Goal: Information Seeking & Learning: Learn about a topic

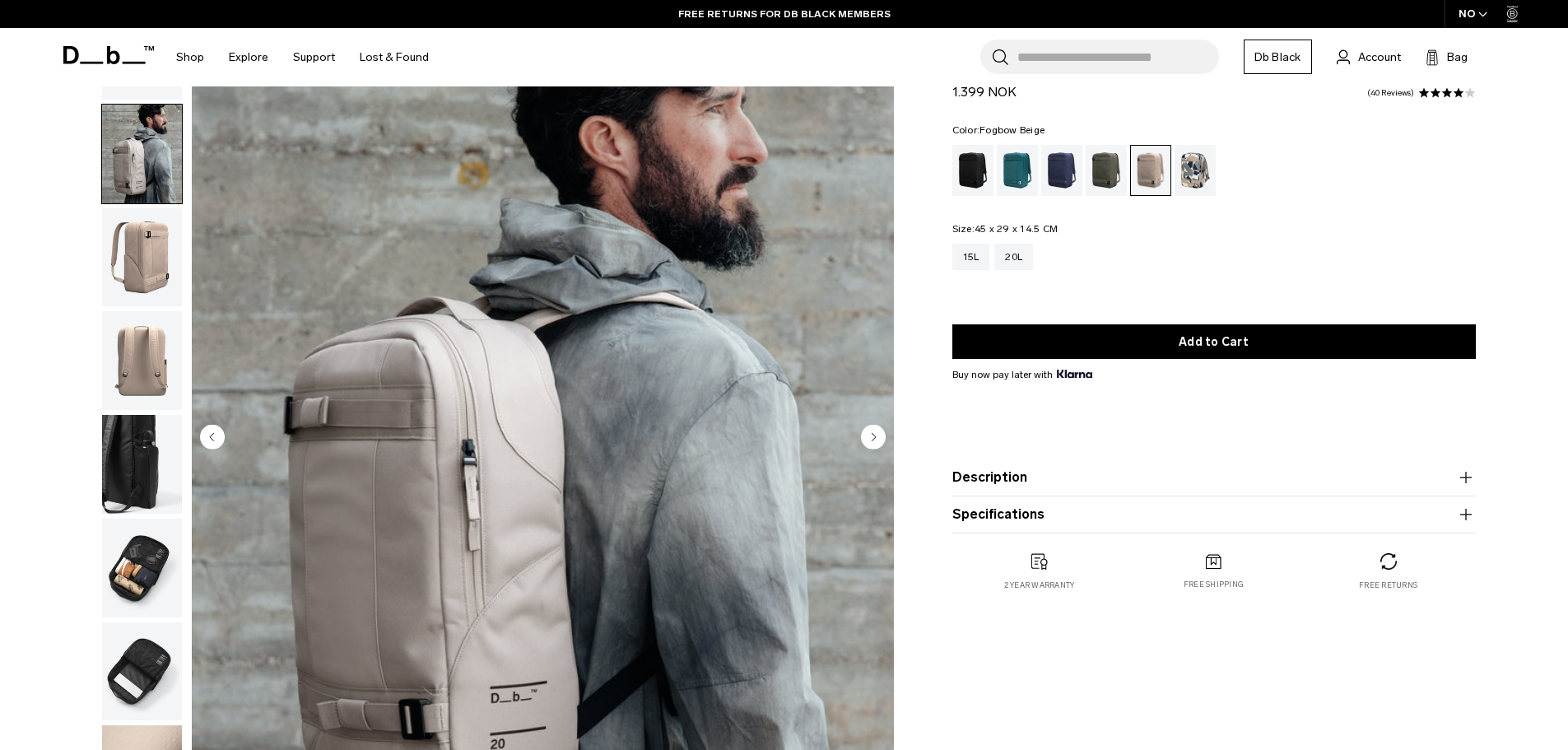
scroll to position [276, 0]
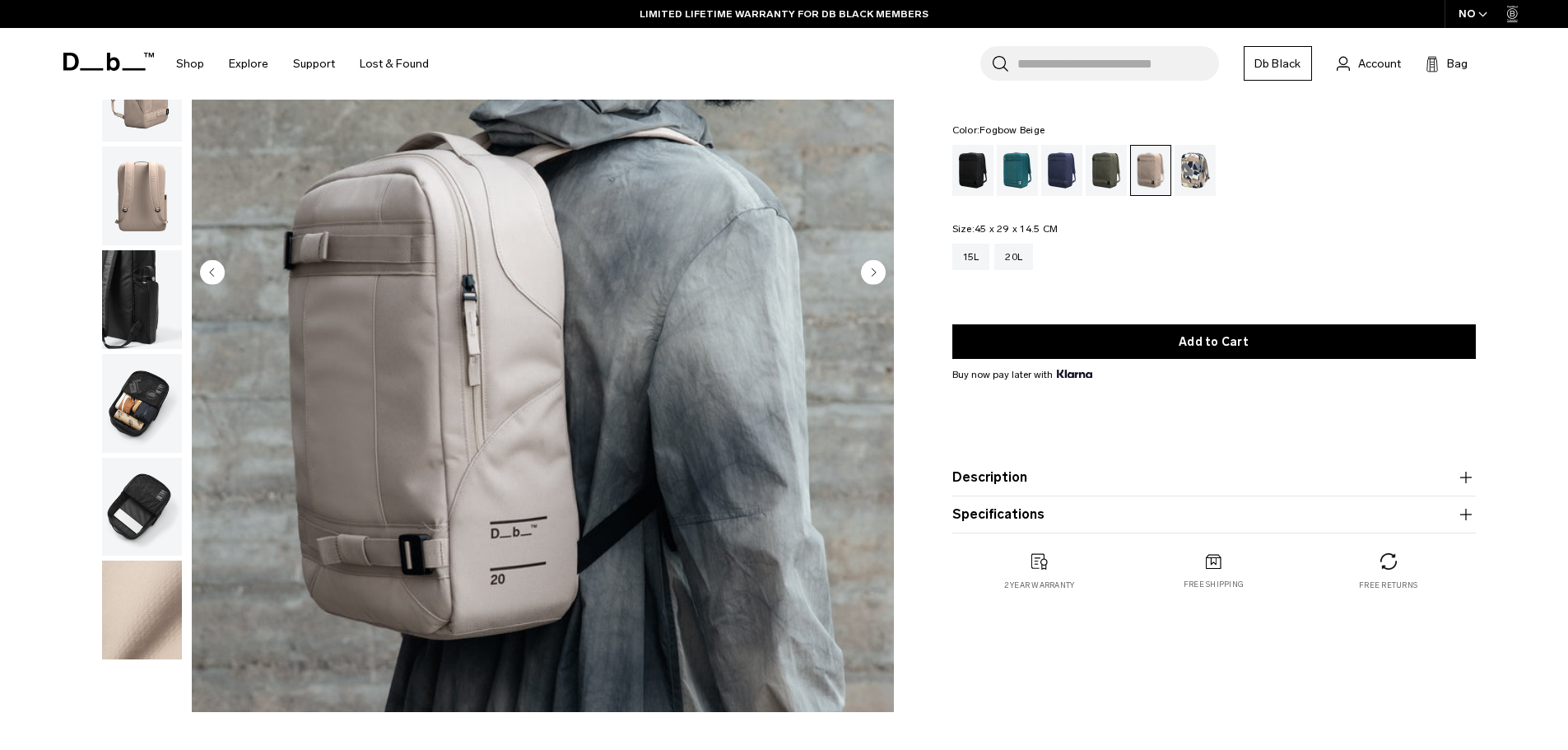
click at [140, 407] on img "button" at bounding box center [142, 403] width 80 height 98
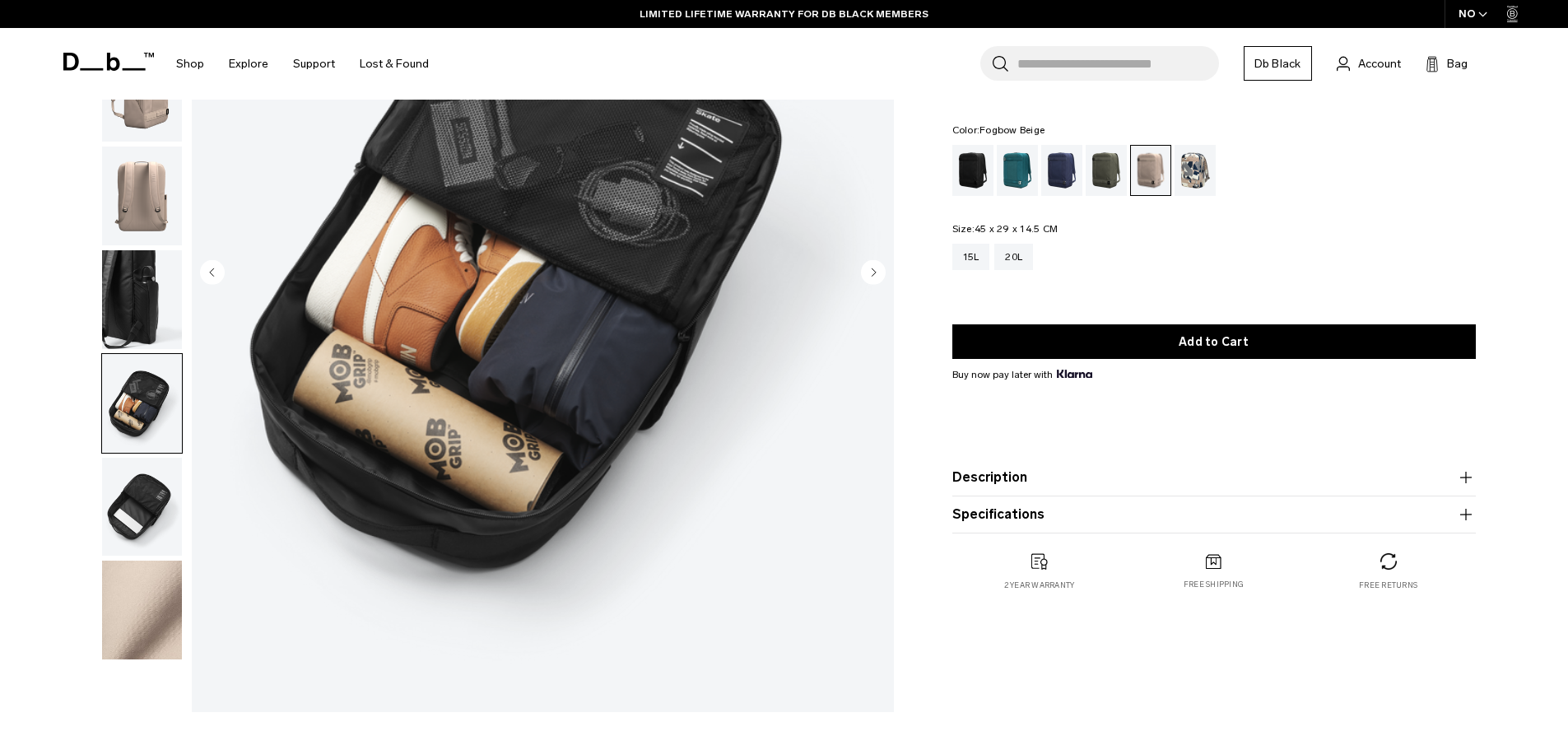
scroll to position [111, 0]
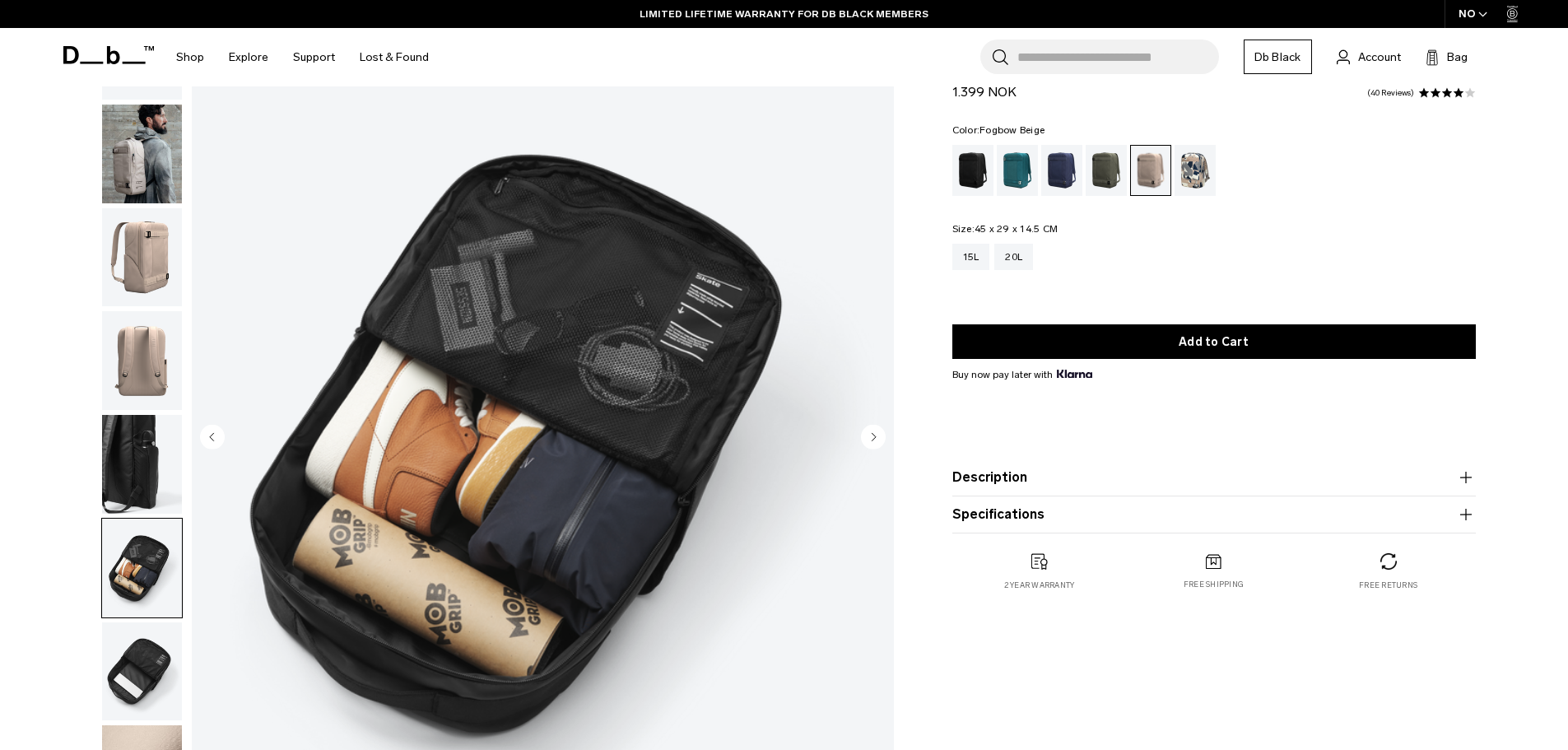
click at [1075, 474] on button "Description" at bounding box center [1214, 477] width 523 height 20
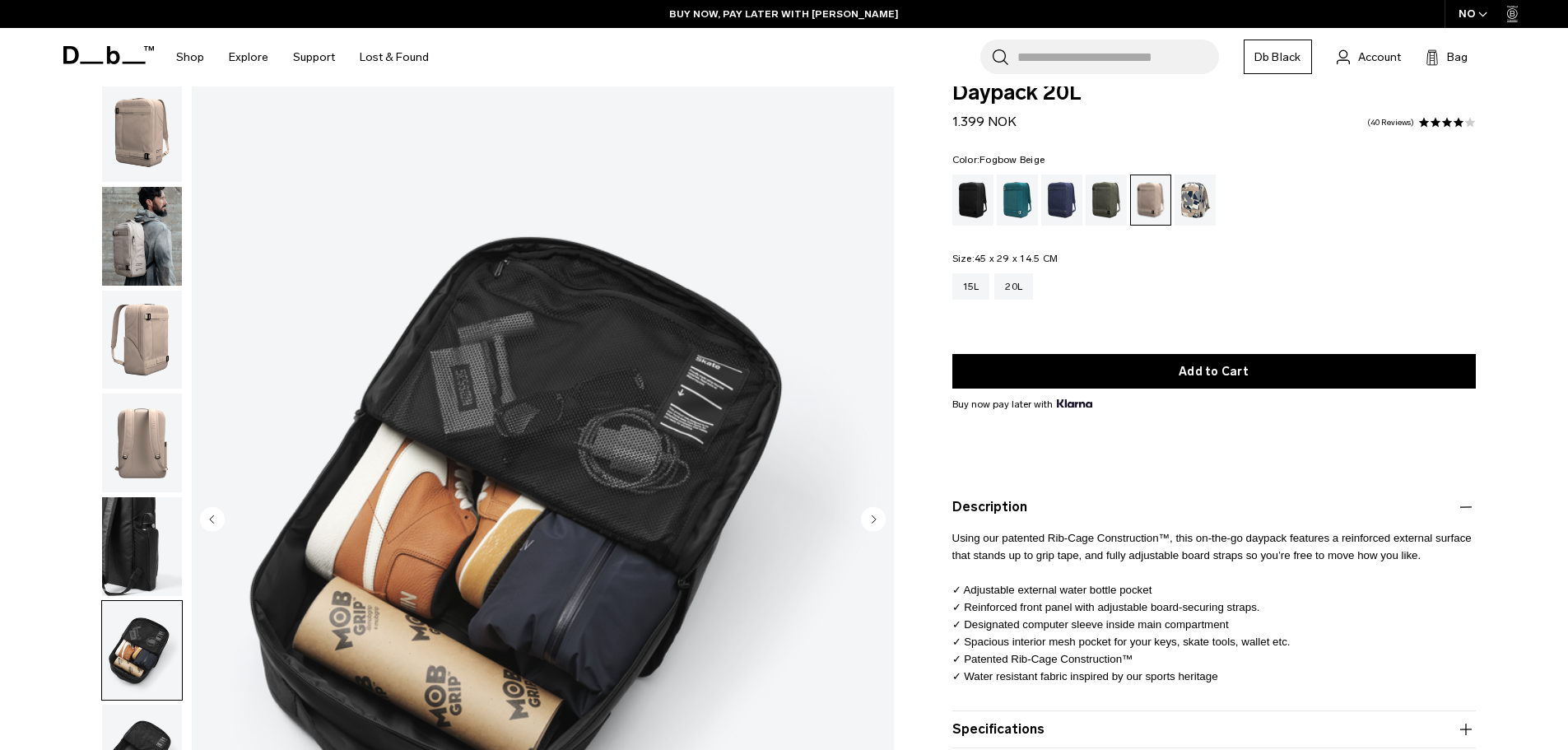
scroll to position [0, 0]
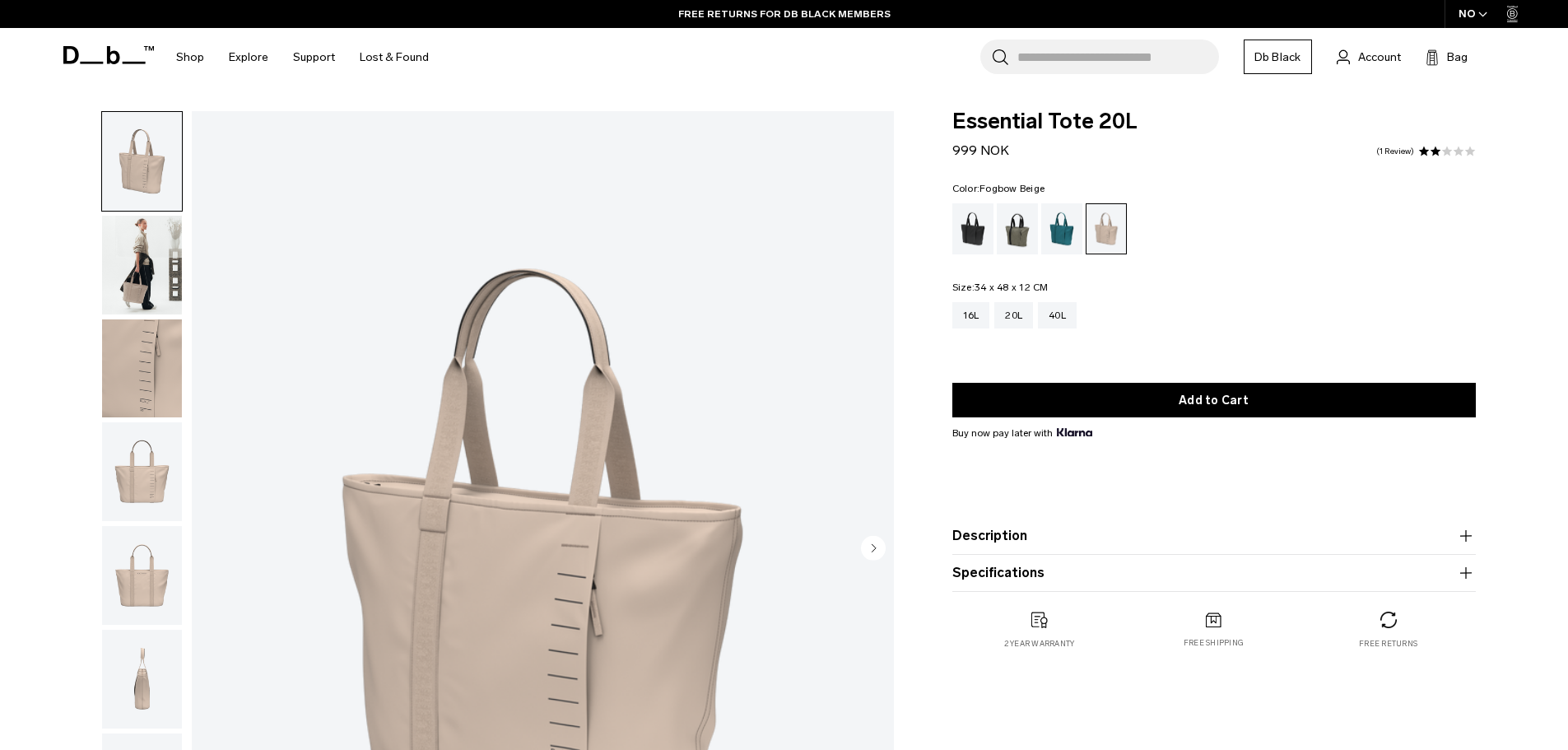
click at [110, 287] on img "button" at bounding box center [142, 265] width 80 height 98
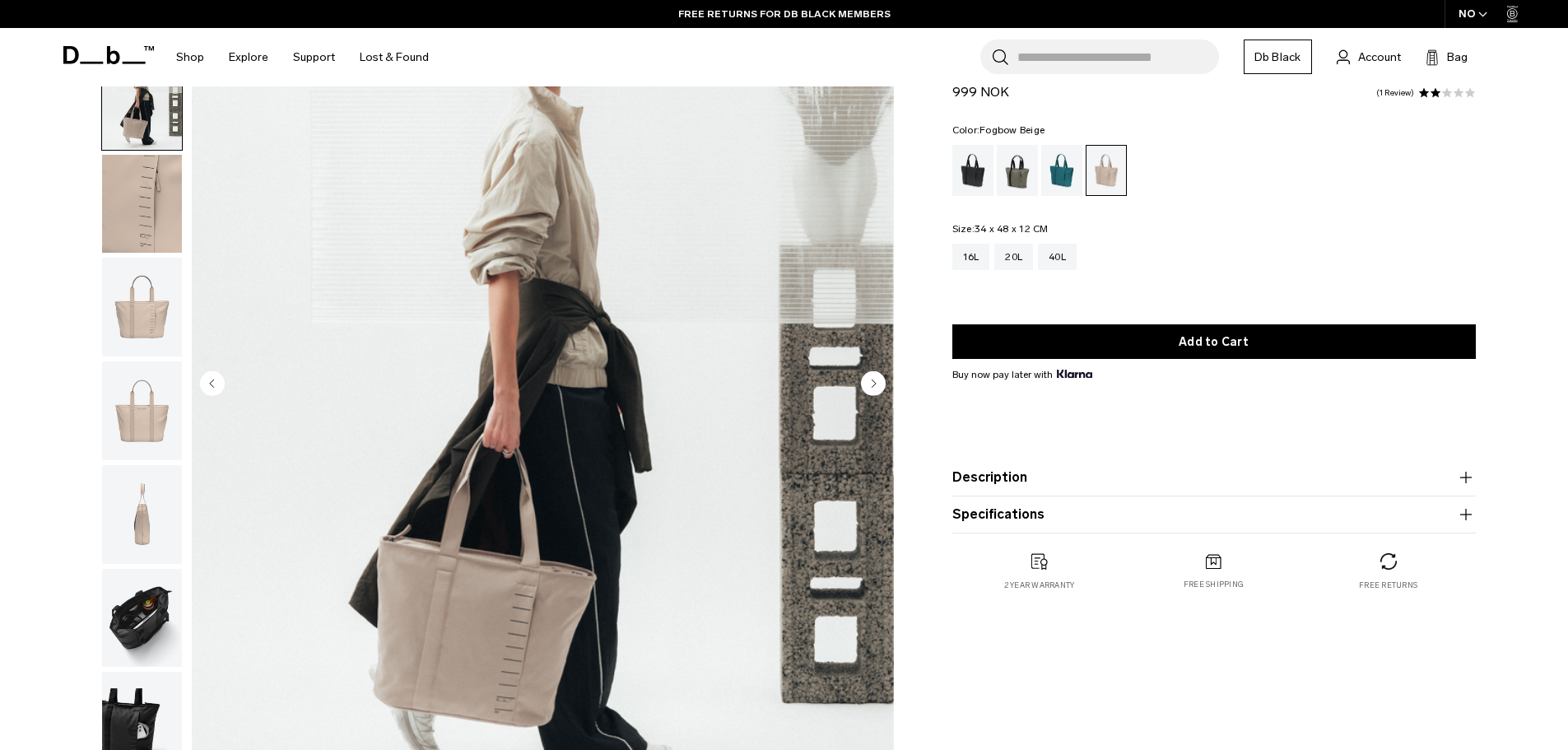
scroll to position [247, 0]
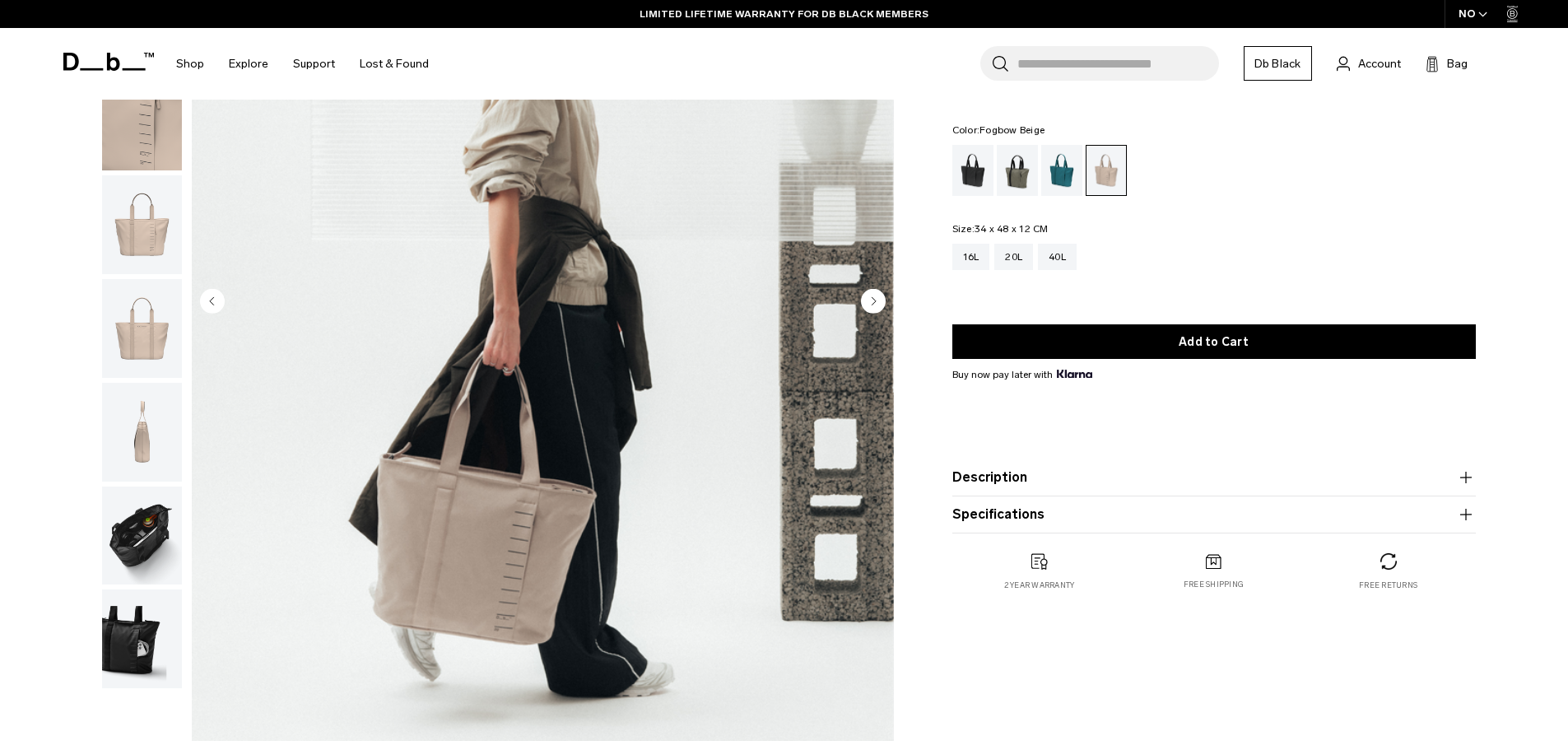
click at [157, 626] on img "button" at bounding box center [142, 638] width 80 height 98
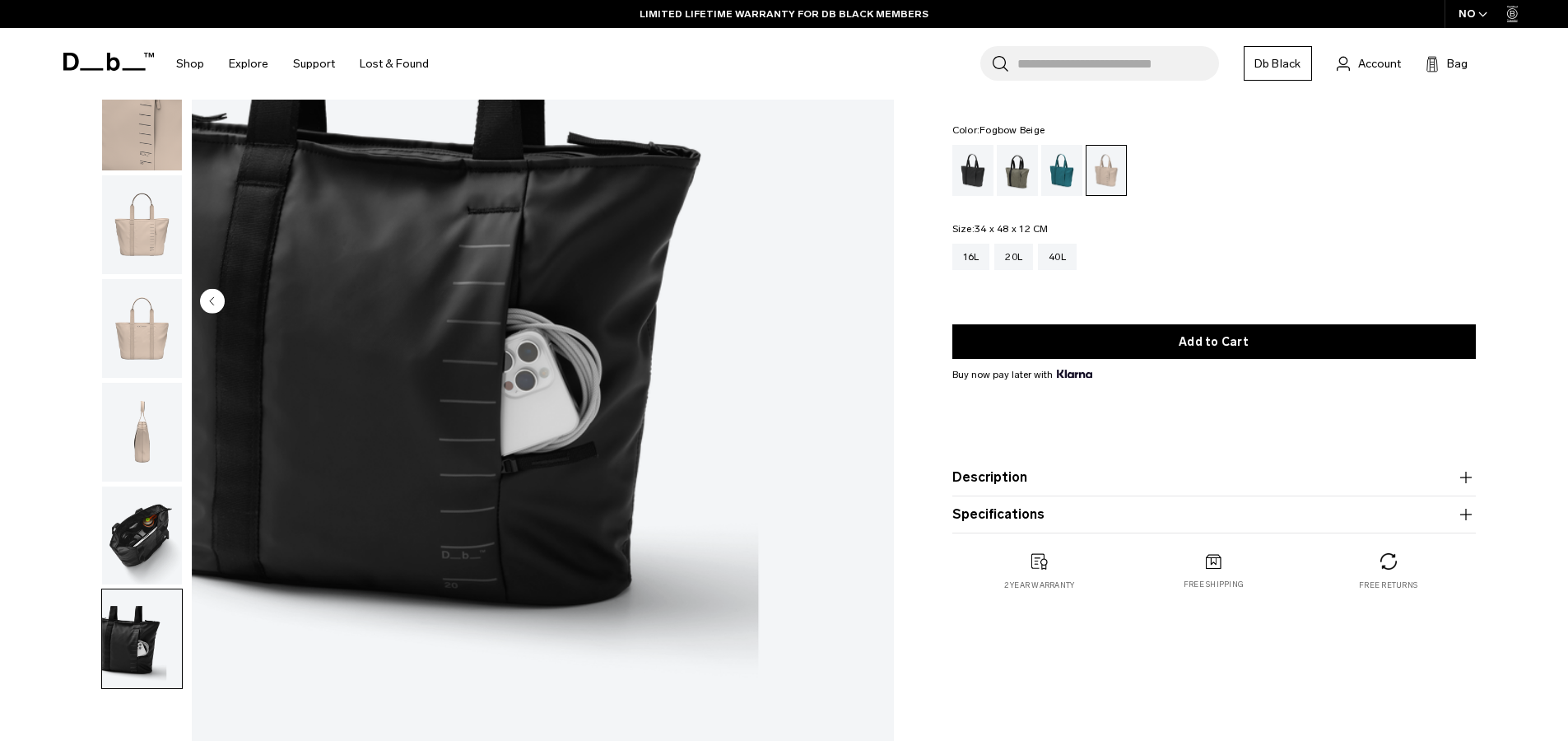
click at [118, 536] on img "button" at bounding box center [142, 535] width 80 height 98
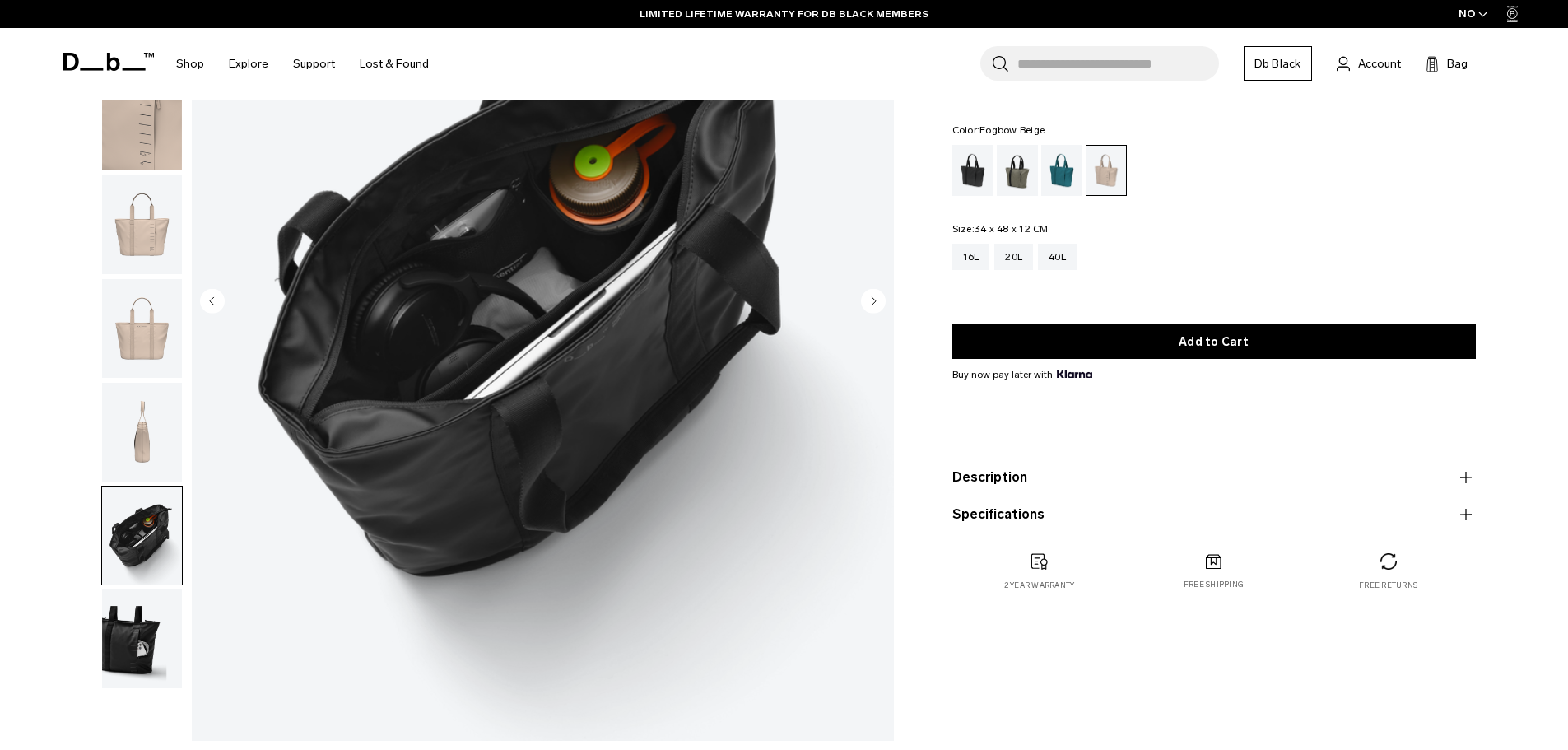
scroll to position [164, 0]
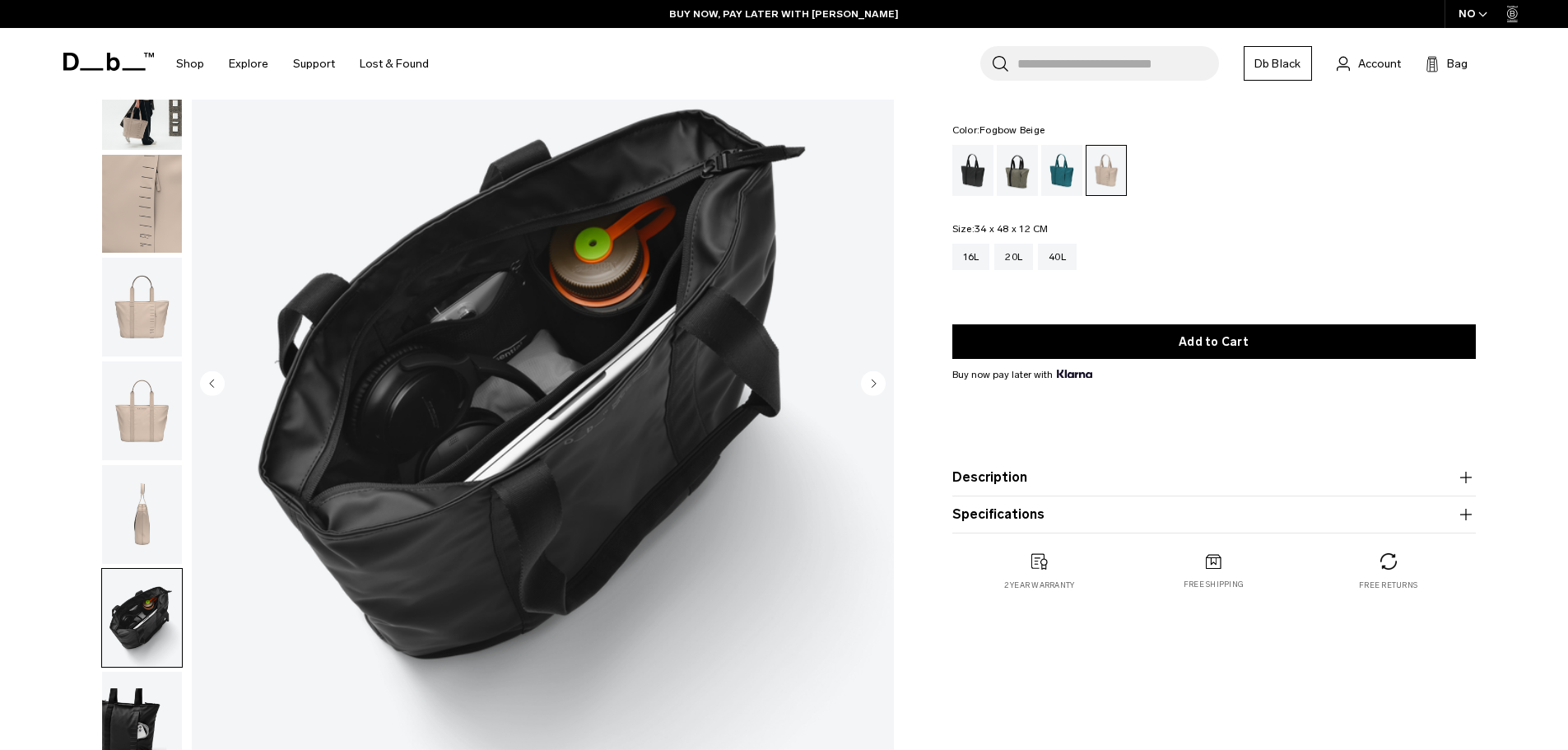
click at [118, 536] on img "button" at bounding box center [142, 513] width 80 height 98
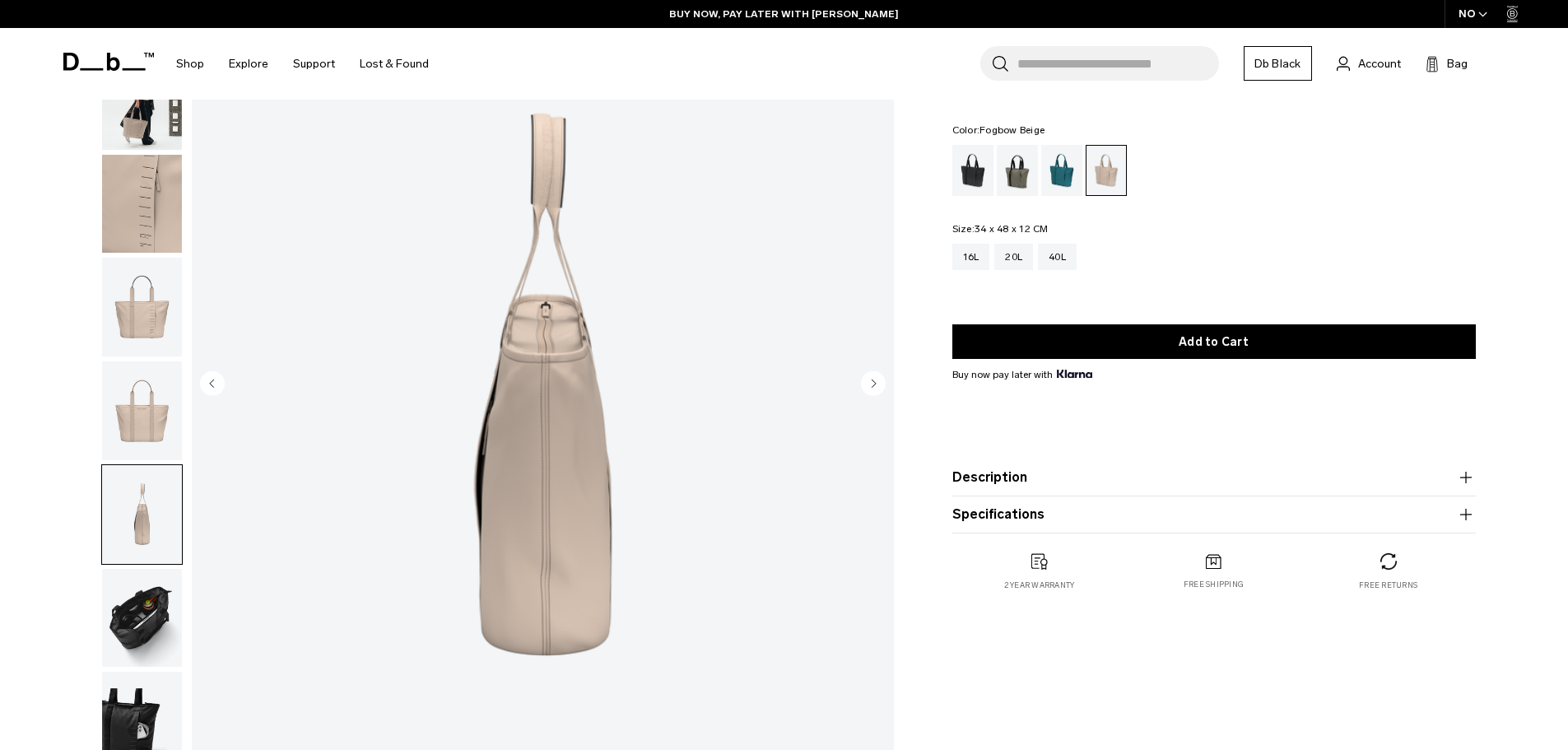
click at [139, 412] on img "button" at bounding box center [142, 410] width 80 height 98
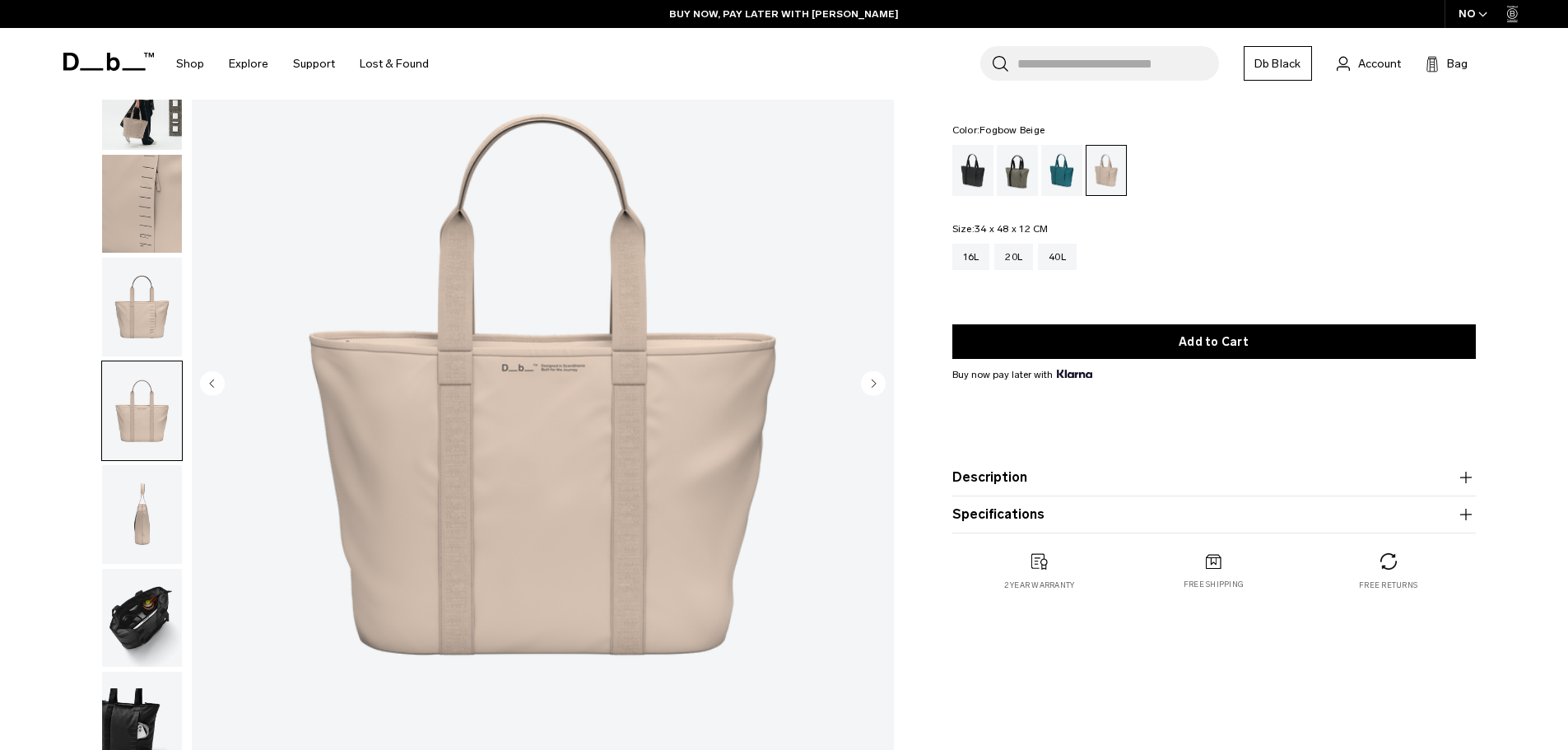
click at [137, 357] on button "button" at bounding box center [142, 306] width 82 height 100
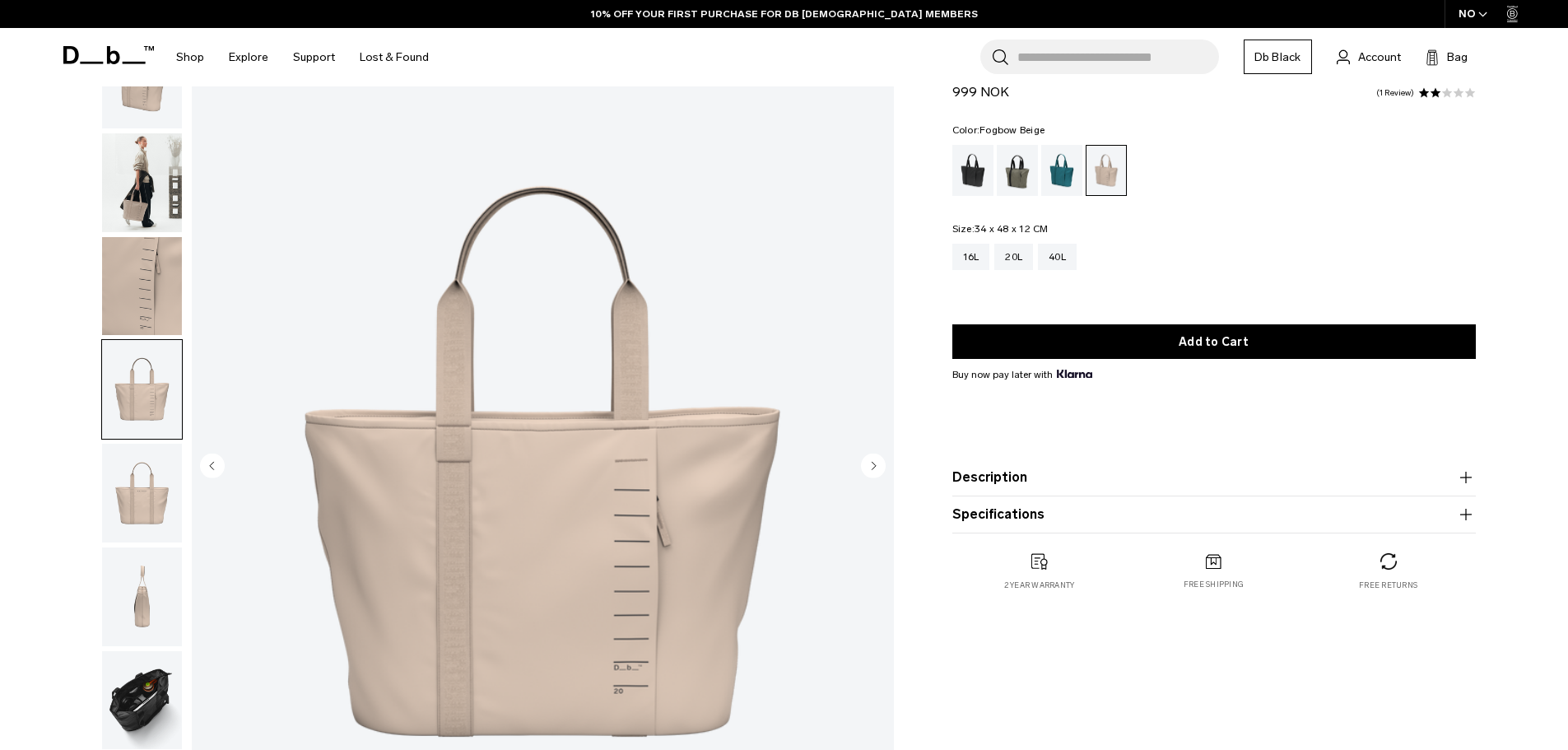
scroll to position [0, 0]
